Goal: Task Accomplishment & Management: Use online tool/utility

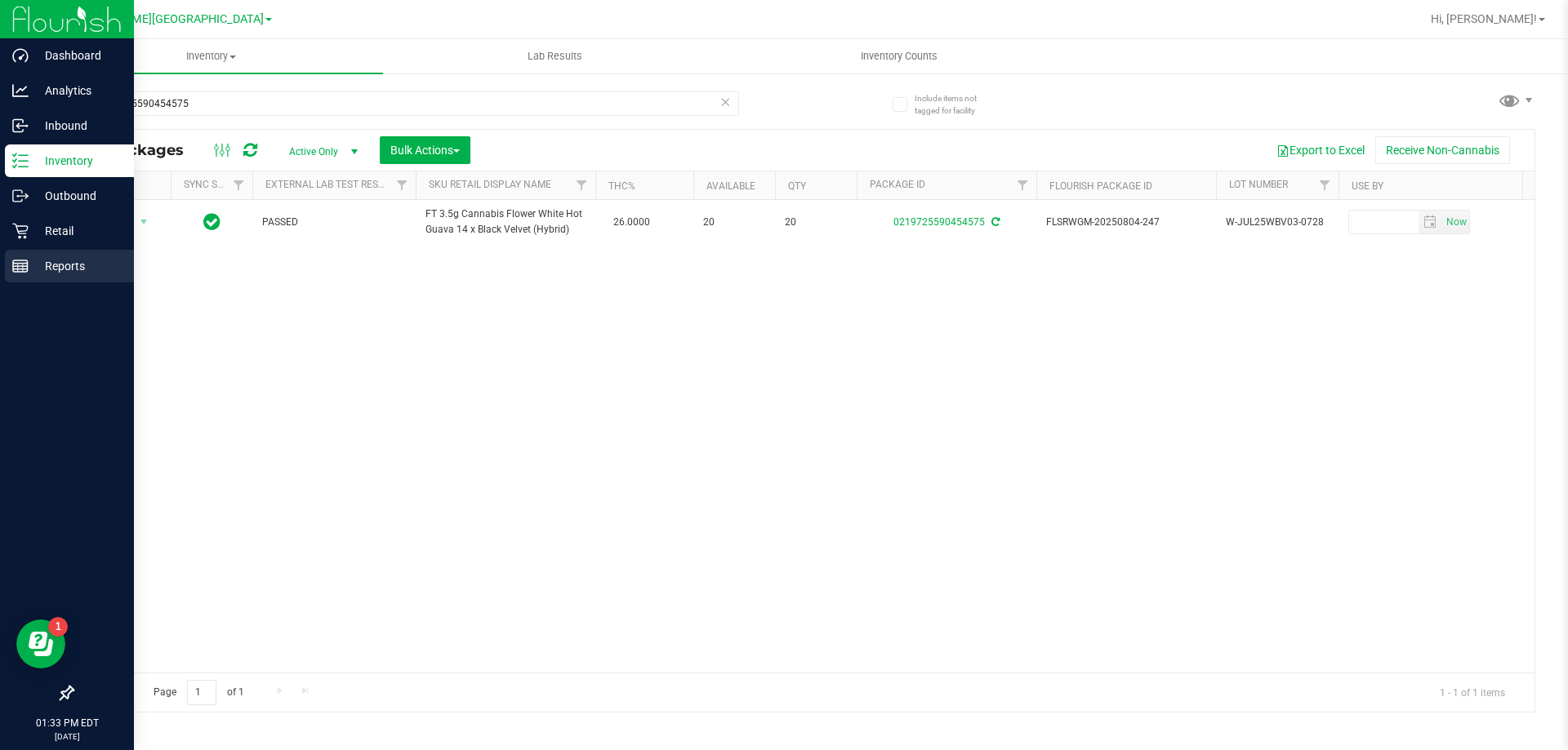
click at [10, 263] on div "Reports" at bounding box center [69, 266] width 129 height 32
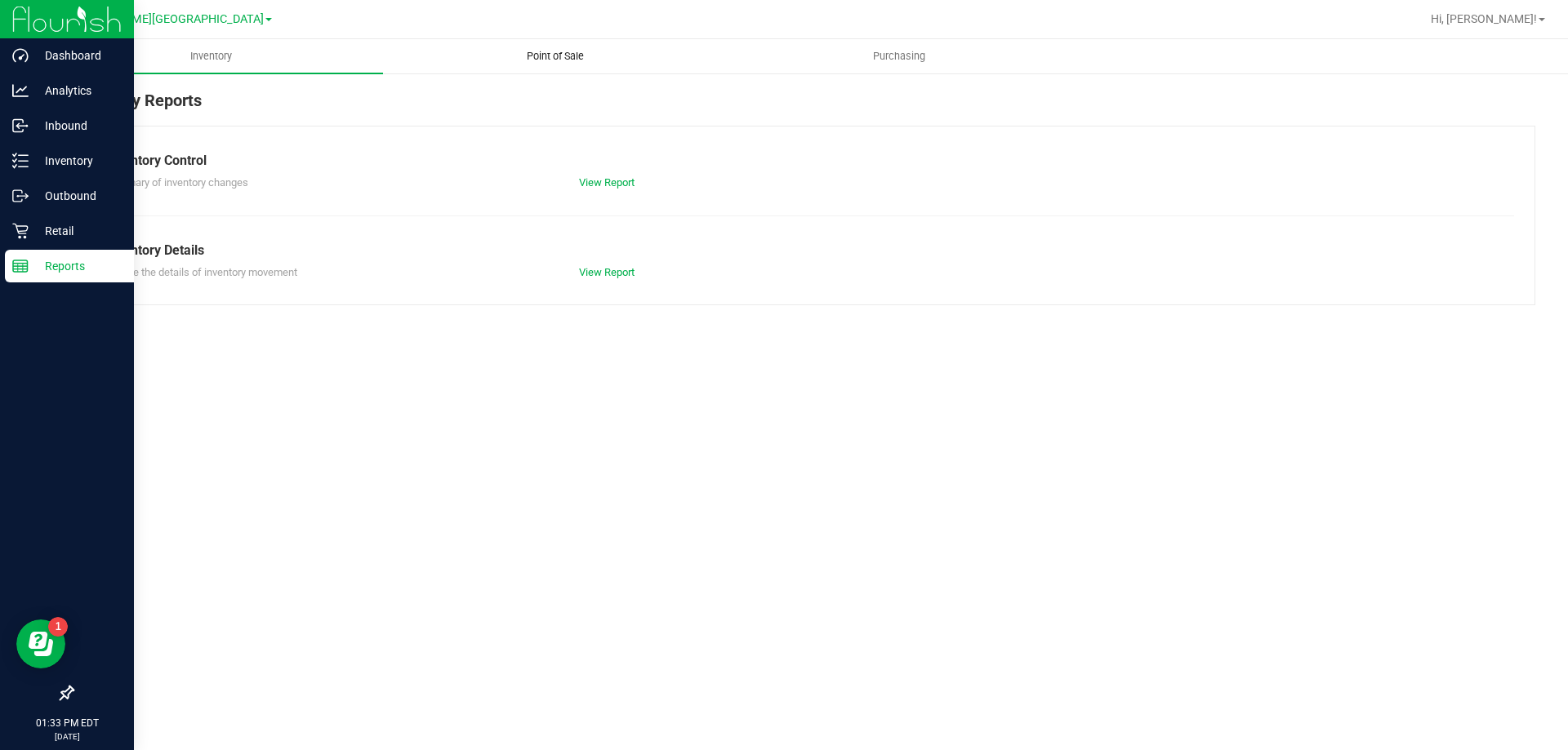
click at [556, 72] on uib-tab-heading "Point of Sale" at bounding box center [555, 56] width 343 height 32
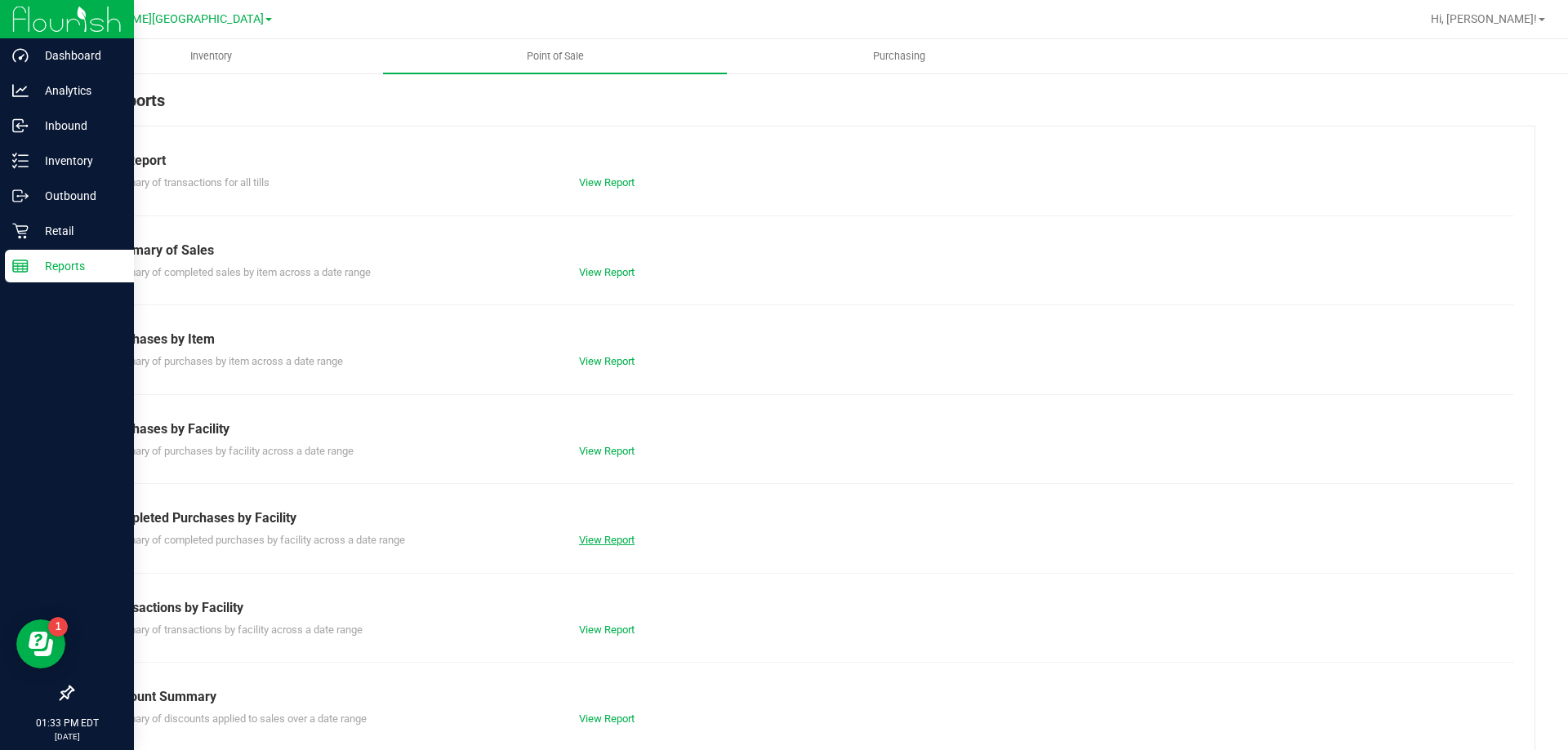
click at [617, 539] on link "View Report" at bounding box center [607, 540] width 56 height 12
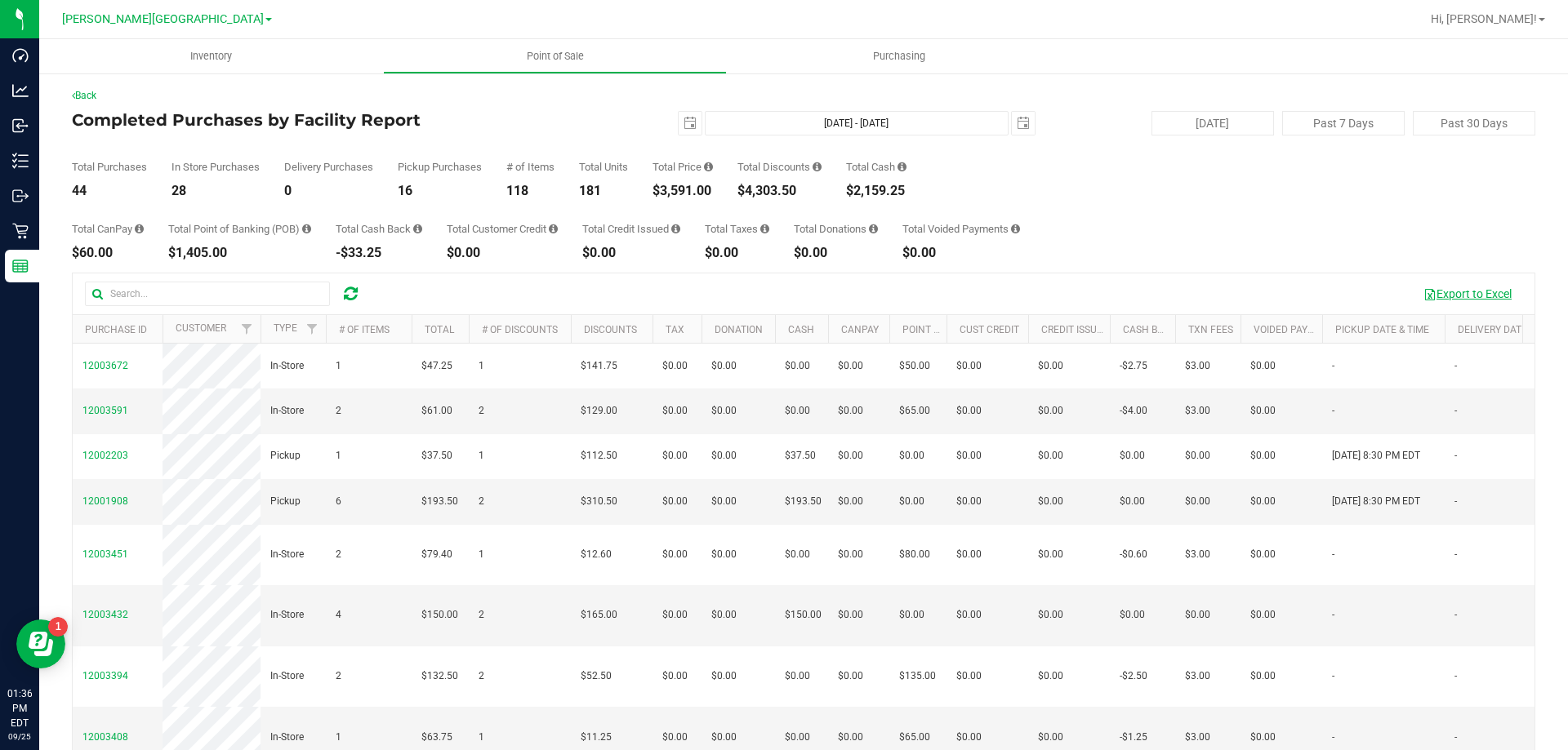
click at [1467, 287] on button "Export to Excel" at bounding box center [1467, 293] width 109 height 28
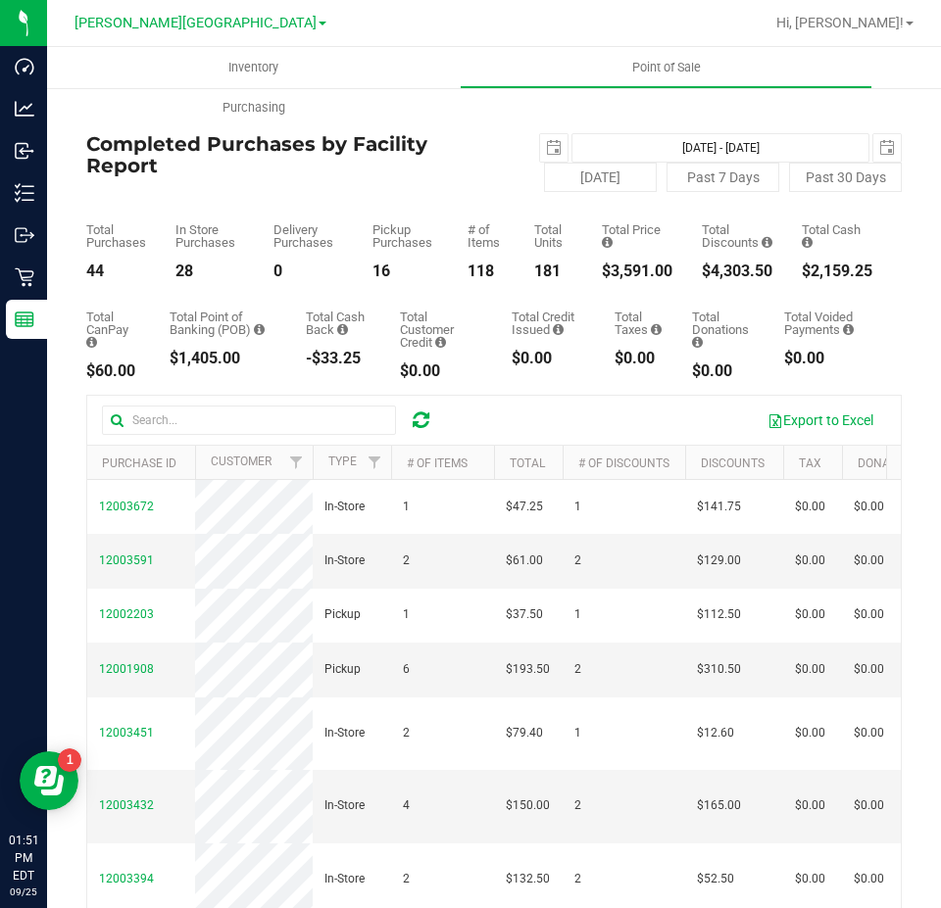
click at [415, 418] on icon at bounding box center [421, 421] width 17 height 20
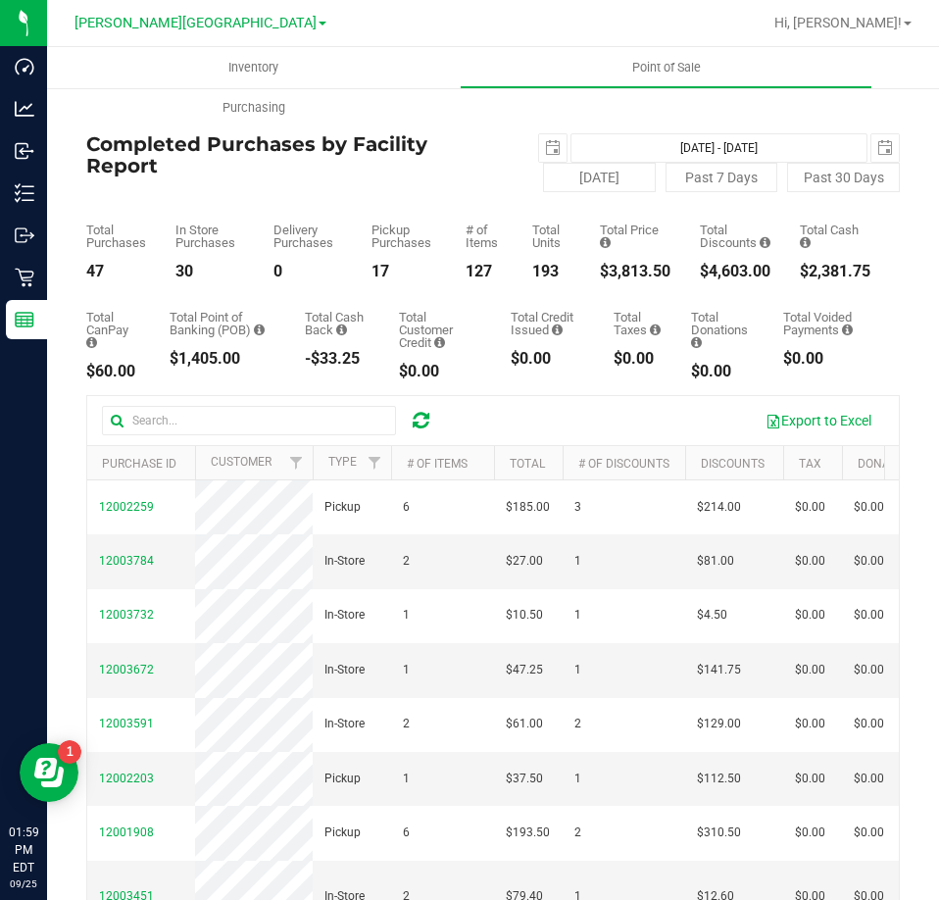
click at [424, 420] on icon at bounding box center [421, 421] width 17 height 20
click at [817, 423] on button "Export to Excel" at bounding box center [818, 420] width 131 height 33
